Goal: Transaction & Acquisition: Purchase product/service

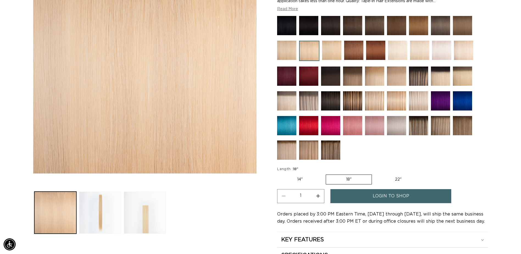
click at [303, 180] on label "14" Variant sold out or unavailable" at bounding box center [300, 179] width 46 height 9
click at [279, 174] on input "14" Variant sold out or unavailable" at bounding box center [278, 173] width 0 height 0
radio input "true"
